Goal: Transaction & Acquisition: Purchase product/service

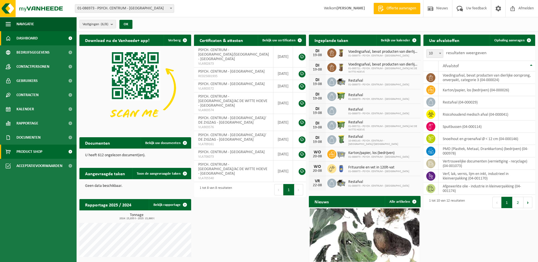
click at [36, 150] on span "Product Shop" at bounding box center [29, 152] width 26 height 14
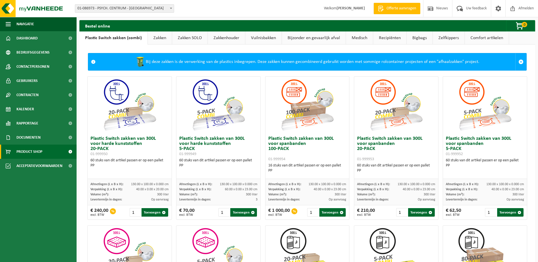
click at [162, 37] on link "Zakken" at bounding box center [160, 38] width 24 height 13
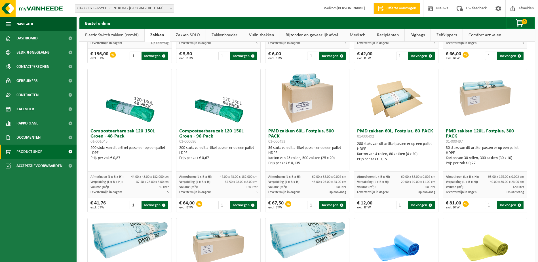
scroll to position [312, 0]
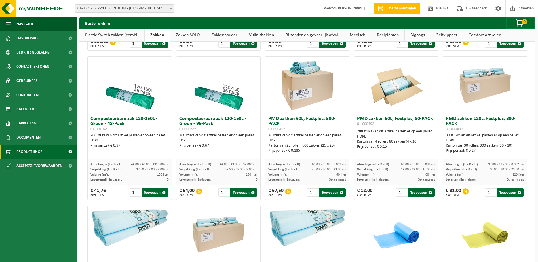
click at [202, 132] on h3 "Composteerbare zak 120-150L - Groen - 96-Pack 01-000686" at bounding box center [218, 123] width 78 height 15
click at [216, 104] on img at bounding box center [218, 85] width 57 height 57
click at [251, 195] on span "button" at bounding box center [253, 193] width 4 height 4
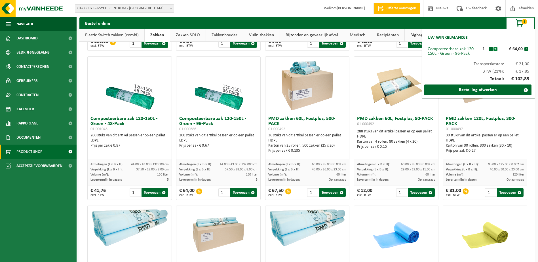
click at [495, 49] on button "+" at bounding box center [496, 49] width 4 height 4
click at [491, 48] on button "-" at bounding box center [491, 49] width 4 height 4
click at [497, 48] on button "+" at bounding box center [496, 49] width 4 height 4
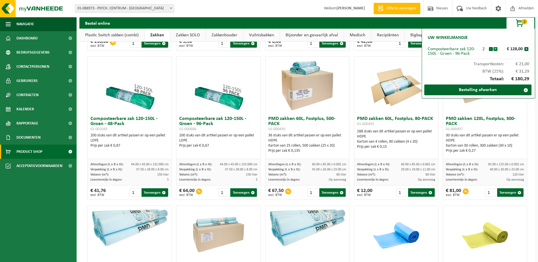
click at [496, 48] on button "+" at bounding box center [496, 49] width 4 height 4
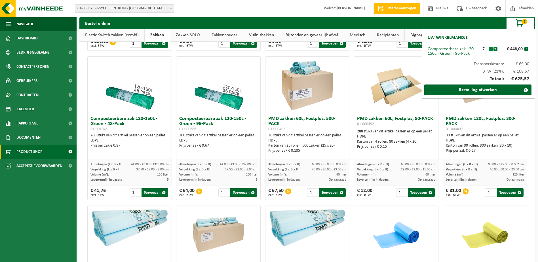
click at [491, 49] on button "-" at bounding box center [491, 49] width 4 height 4
click at [483, 89] on link "Bestelling afwerken" at bounding box center [478, 90] width 107 height 11
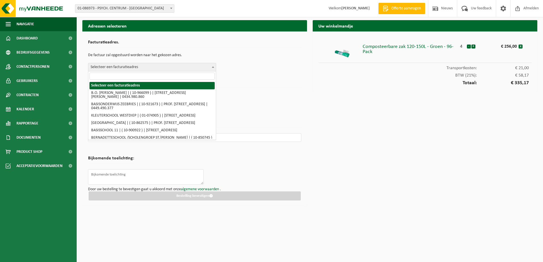
click at [193, 70] on span "Selecteer een facturatieadres" at bounding box center [151, 67] width 127 height 8
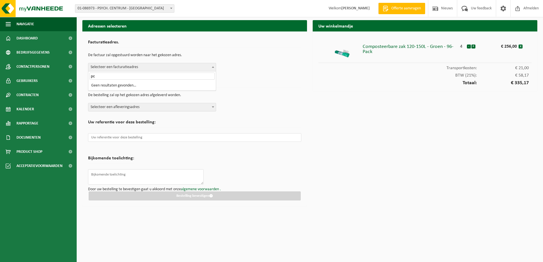
type input "p"
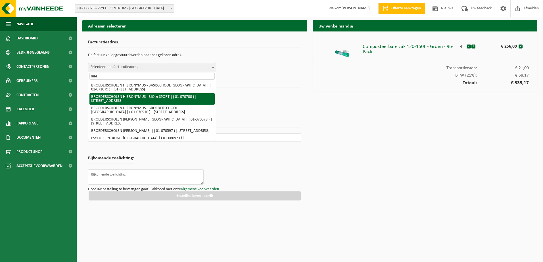
scroll to position [34, 0]
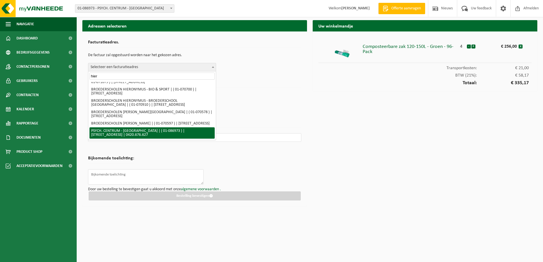
type input "hier"
select select "700"
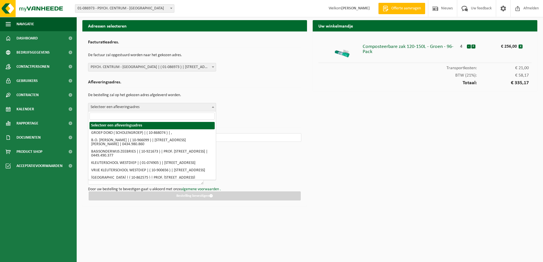
click at [156, 107] on span "Selecteer een afleveringsadres" at bounding box center [151, 107] width 127 height 8
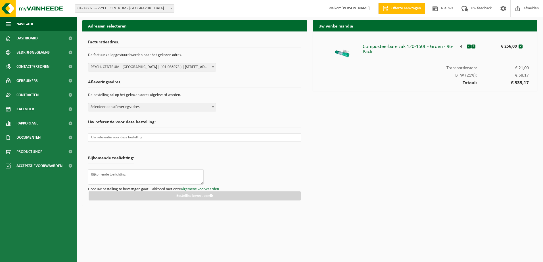
click at [202, 95] on p "De bestelling zal op het gekozen adres afgeleverd worden." at bounding box center [194, 96] width 213 height 10
click at [212, 107] on b at bounding box center [213, 106] width 2 height 1
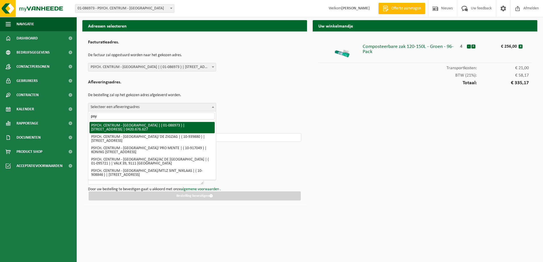
type input "psy"
select select "700"
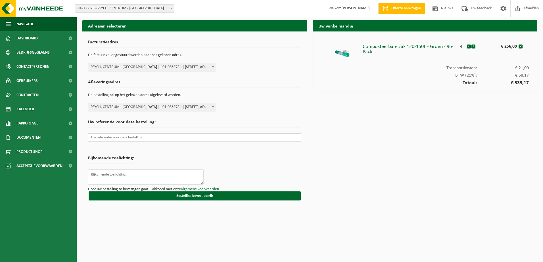
click at [169, 137] on input "text" at bounding box center [194, 137] width 213 height 9
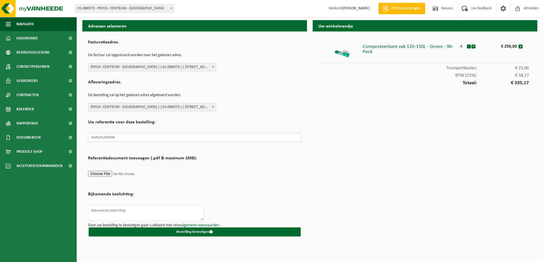
type input "AAN/25/00208"
click at [162, 213] on textarea at bounding box center [146, 212] width 116 height 15
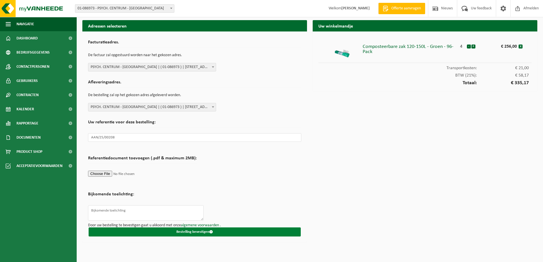
click at [198, 230] on button "Bestelling bevestigen" at bounding box center [195, 232] width 212 height 9
